Goal: Task Accomplishment & Management: Manage account settings

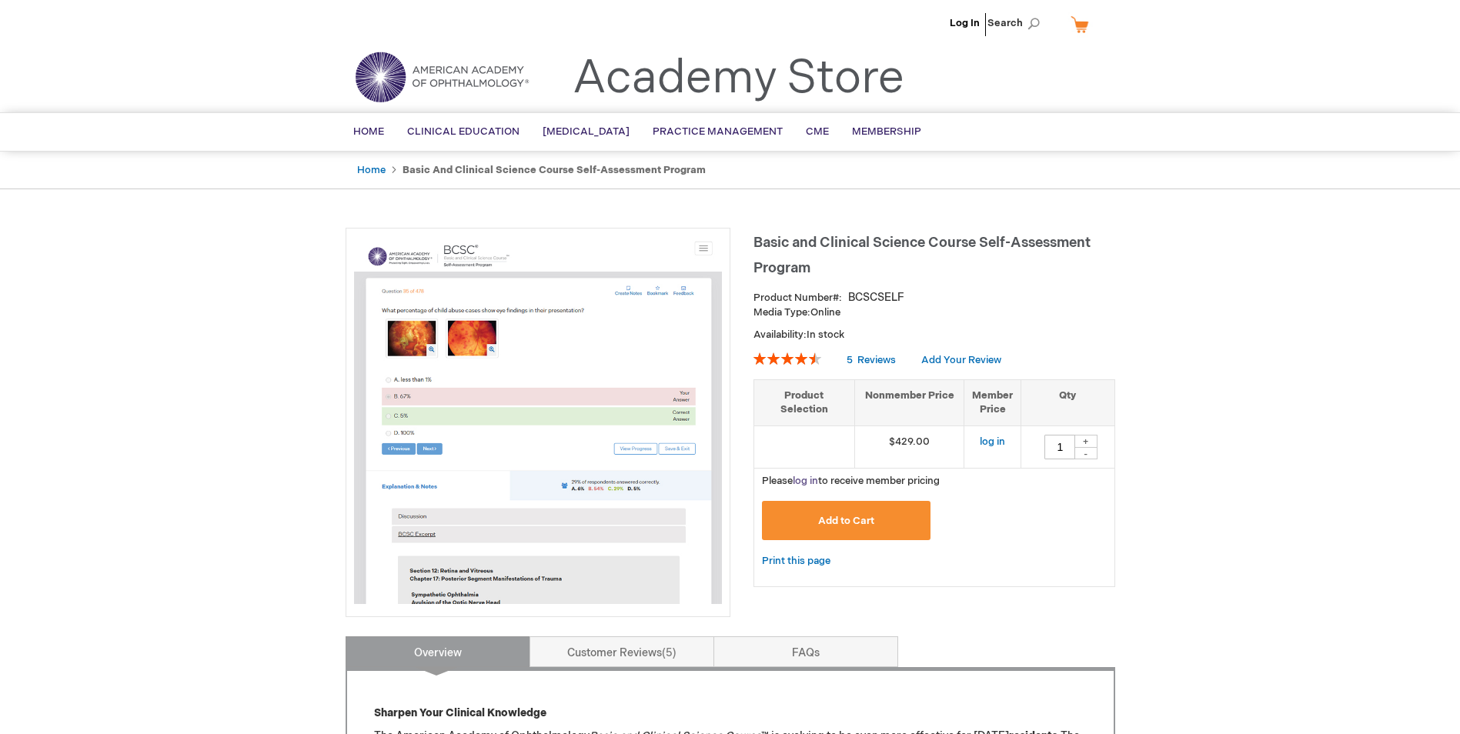
click at [817, 485] on link "log in" at bounding box center [805, 481] width 25 height 12
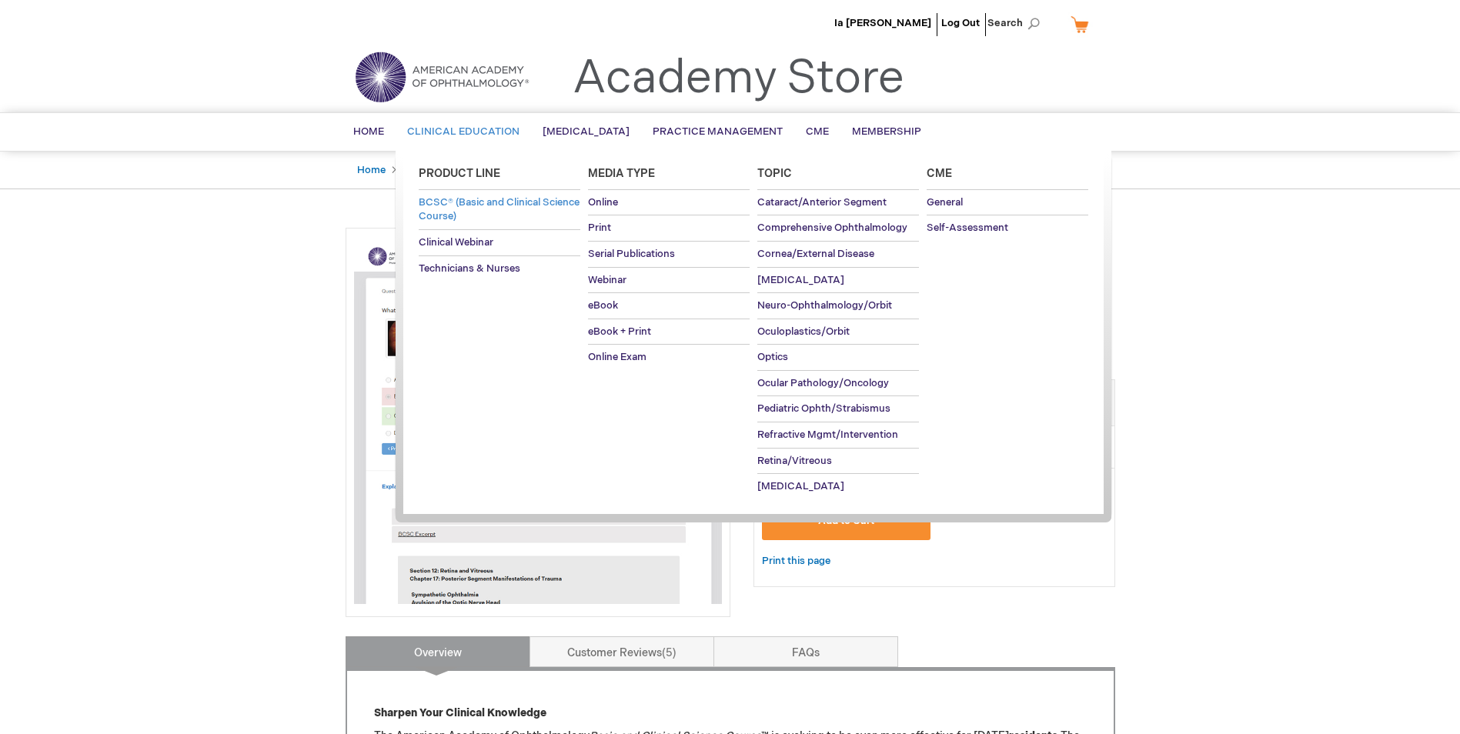
click at [473, 201] on span "BCSC® (Basic and Clinical Science Course)" at bounding box center [499, 209] width 161 height 27
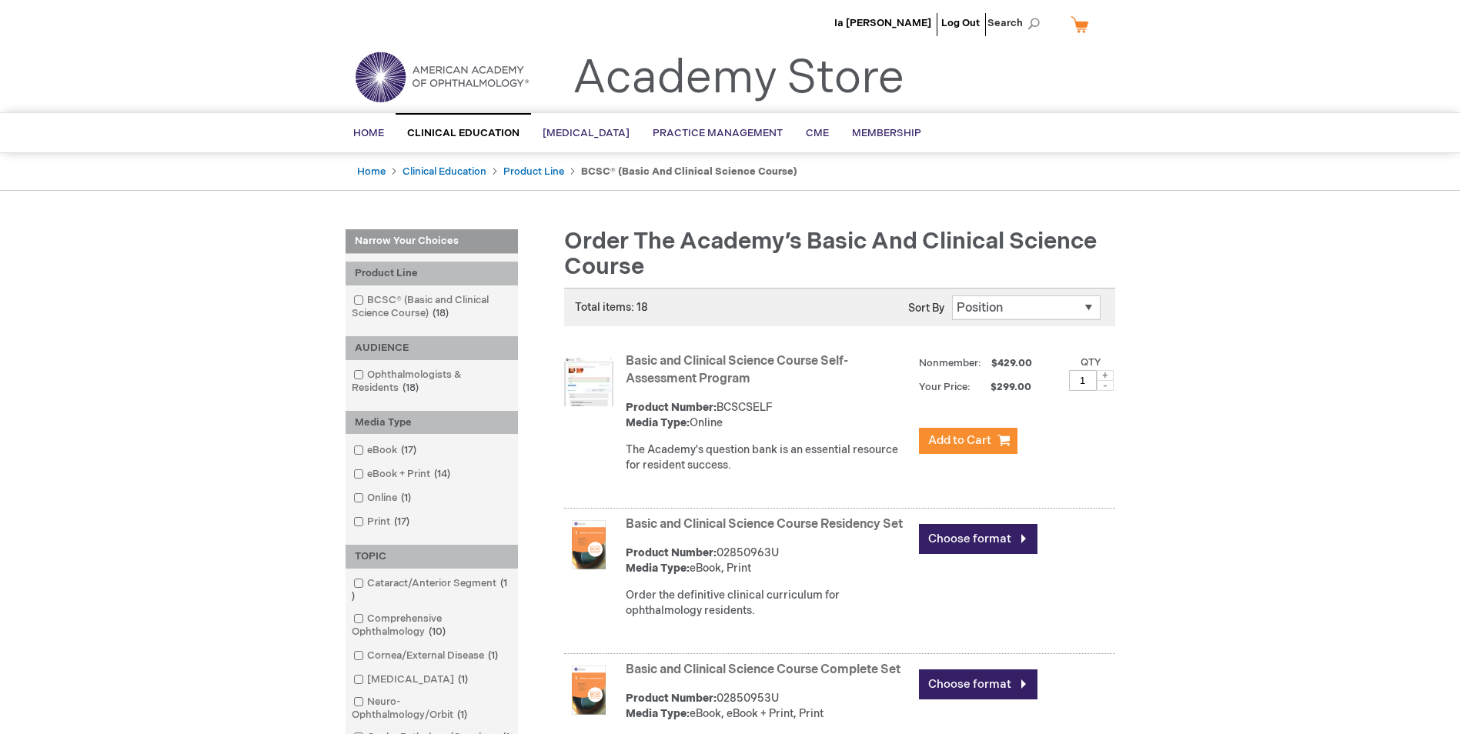
click at [905, 15] on li "Ia Ong Vang" at bounding box center [883, 23] width 105 height 46
click at [908, 23] on span "Ia Ong Vang" at bounding box center [882, 23] width 97 height 12
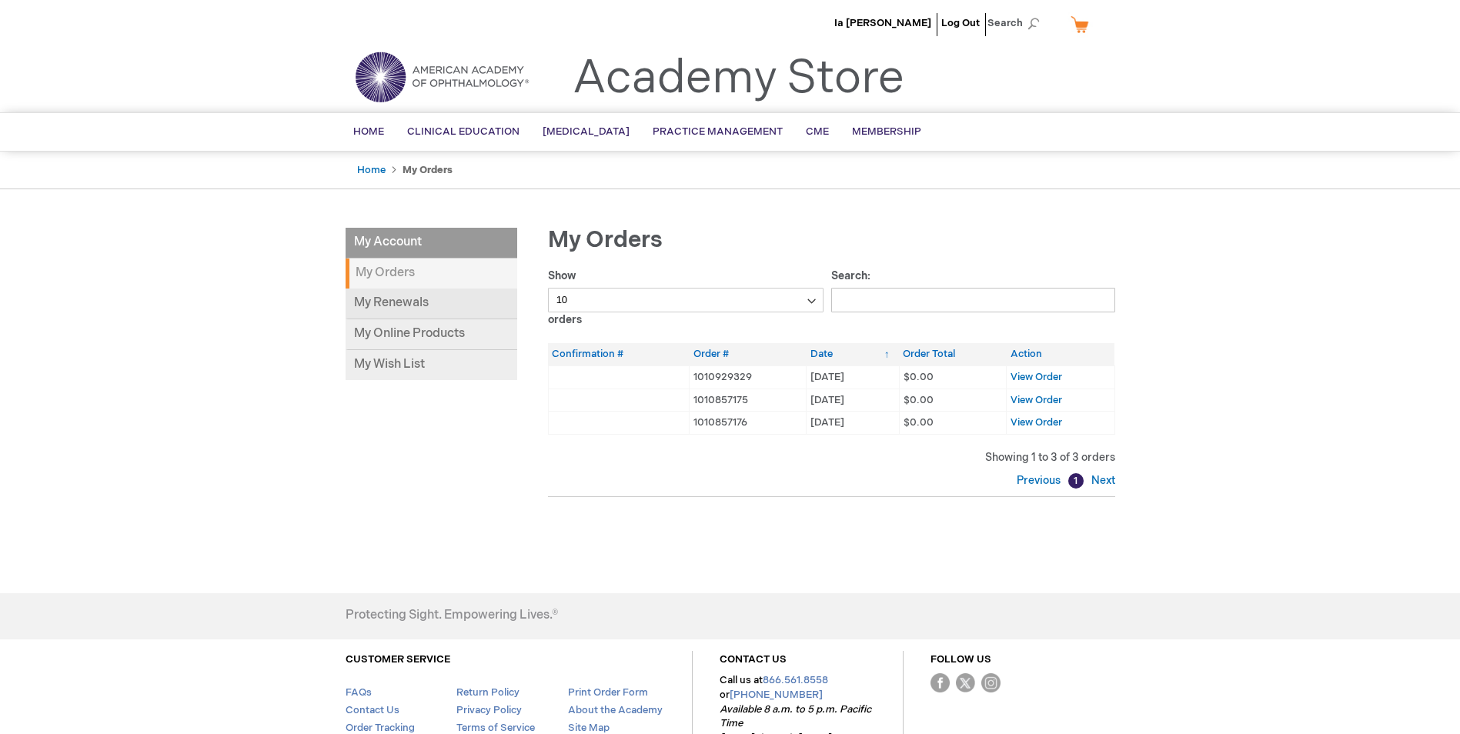
click at [430, 303] on link "My Renewals" at bounding box center [432, 304] width 172 height 31
click at [456, 341] on link "My Online Products" at bounding box center [432, 334] width 172 height 31
